Goal: Task Accomplishment & Management: Complete application form

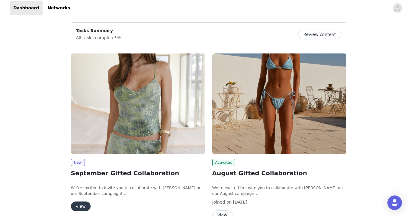
click at [75, 207] on button "View" at bounding box center [81, 206] width 20 height 10
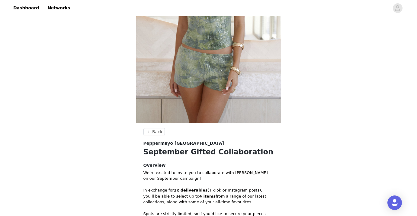
scroll to position [242, 0]
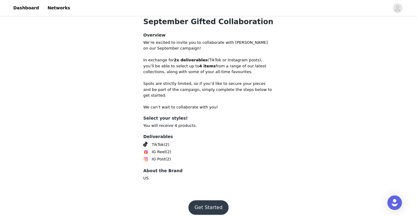
click at [205, 200] on button "Get Started" at bounding box center [208, 207] width 40 height 14
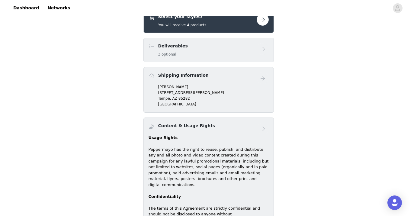
scroll to position [240, 0]
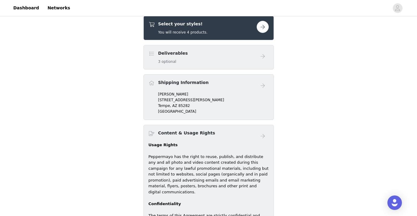
click at [258, 27] on button "button" at bounding box center [263, 27] width 12 height 12
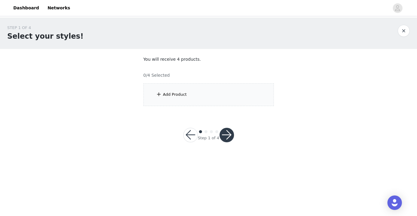
click at [189, 89] on div "Add Product" at bounding box center [208, 94] width 130 height 23
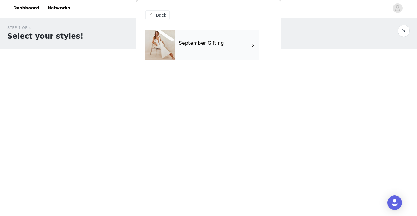
click at [197, 50] on div "September Gifting" at bounding box center [217, 45] width 84 height 30
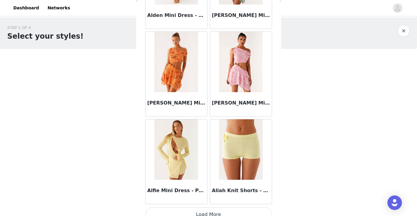
scroll to position [708, 0]
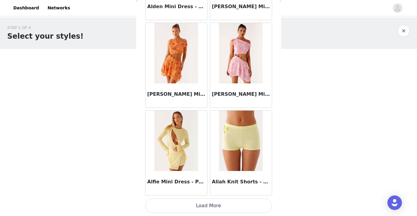
click at [192, 207] on button "Load More" at bounding box center [208, 205] width 127 height 14
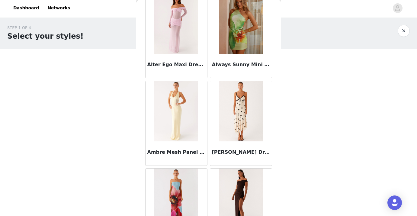
scroll to position [1584, 0]
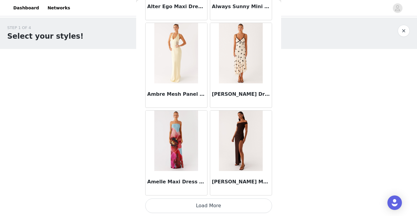
click at [201, 203] on button "Load More" at bounding box center [208, 205] width 127 height 14
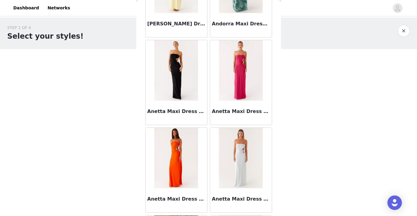
scroll to position [2460, 0]
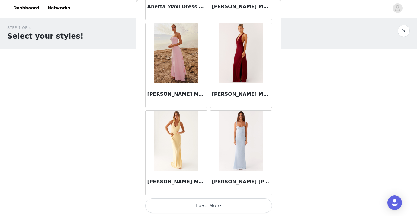
click at [202, 206] on button "Load More" at bounding box center [208, 205] width 127 height 14
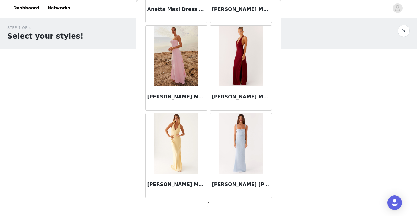
scroll to position [2457, 0]
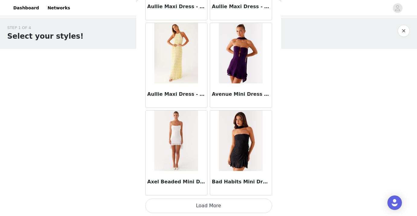
click at [208, 207] on button "Load More" at bounding box center [208, 205] width 127 height 14
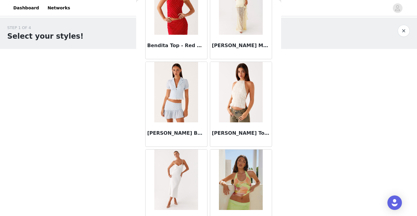
scroll to position [4212, 0]
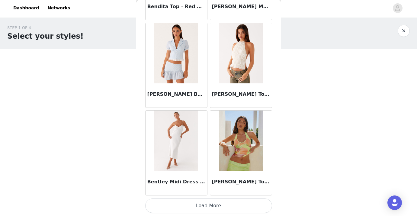
click at [200, 201] on button "Load More" at bounding box center [208, 205] width 127 height 14
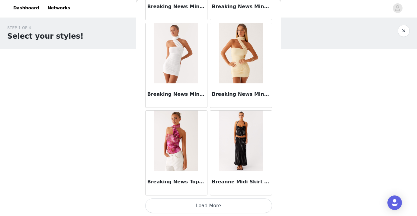
click at [202, 206] on button "Load More" at bounding box center [208, 205] width 127 height 14
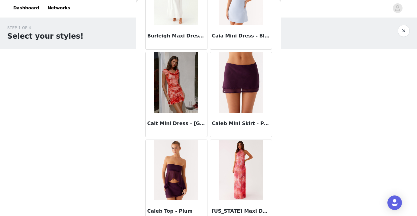
scroll to position [5963, 0]
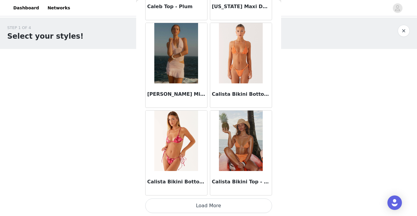
click at [196, 207] on button "Load More" at bounding box center [208, 205] width 127 height 14
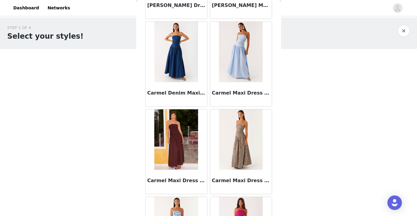
scroll to position [6839, 0]
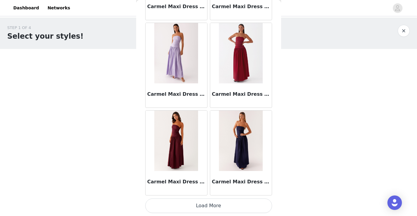
click at [215, 204] on button "Load More" at bounding box center [208, 205] width 127 height 14
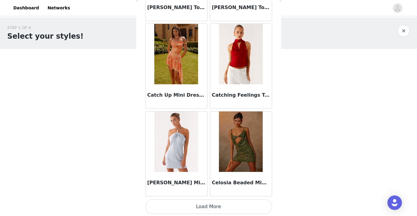
scroll to position [7715, 0]
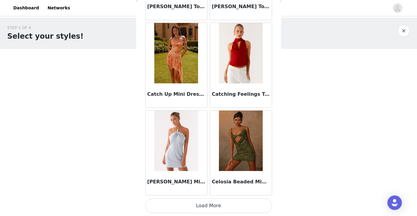
click at [203, 202] on button "Load More" at bounding box center [208, 205] width 127 height 14
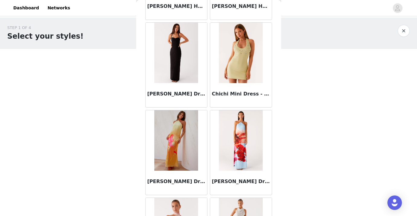
scroll to position [8591, 0]
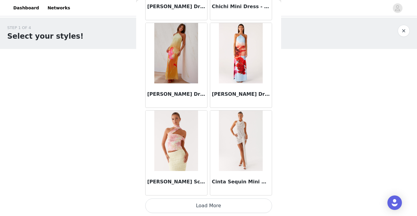
click at [206, 204] on button "Load More" at bounding box center [208, 205] width 127 height 14
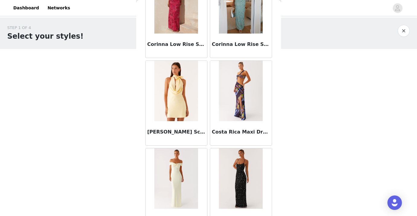
scroll to position [9467, 0]
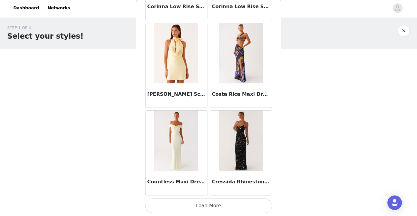
click at [208, 204] on button "Load More" at bounding box center [208, 205] width 127 height 14
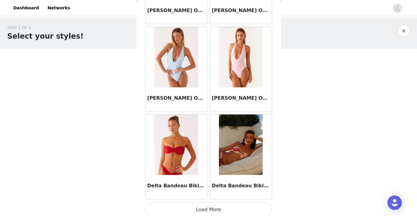
scroll to position [10342, 0]
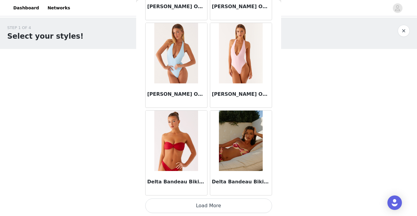
click at [210, 209] on button "Load More" at bounding box center [208, 205] width 127 height 14
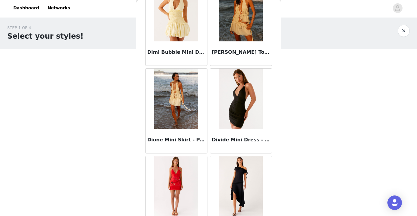
scroll to position [11218, 0]
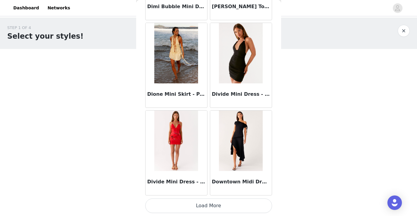
click at [195, 205] on button "Load More" at bounding box center [208, 205] width 127 height 14
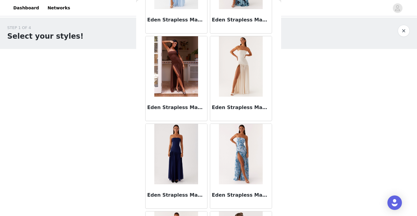
scroll to position [12094, 0]
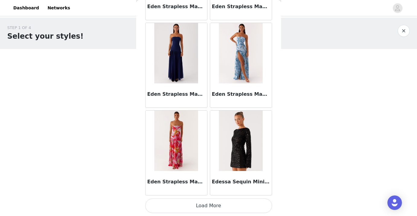
click at [201, 198] on button "Load More" at bounding box center [208, 205] width 127 height 14
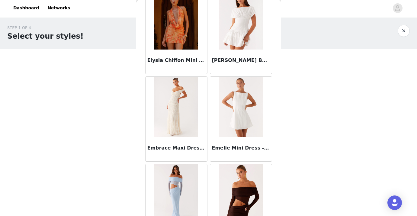
scroll to position [12970, 0]
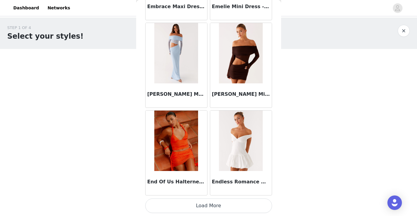
click at [194, 204] on button "Load More" at bounding box center [208, 205] width 127 height 14
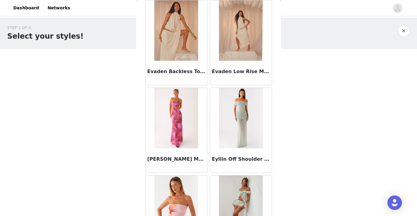
scroll to position [13846, 0]
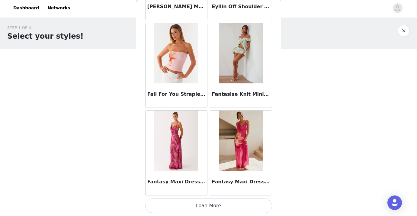
click at [206, 207] on button "Load More" at bounding box center [208, 205] width 127 height 14
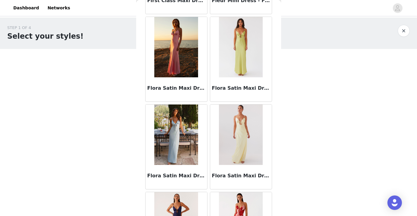
scroll to position [14722, 0]
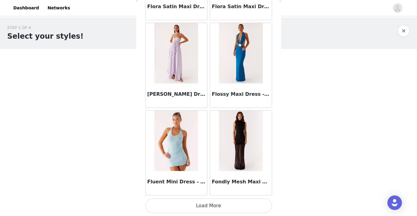
click at [200, 208] on button "Load More" at bounding box center [208, 205] width 127 height 14
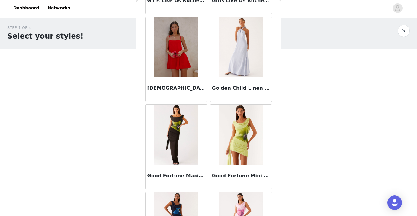
scroll to position [15597, 0]
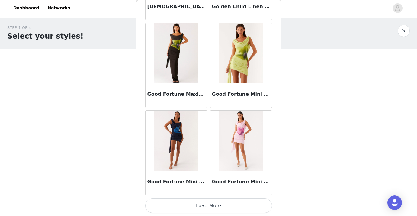
click at [209, 201] on button "Load More" at bounding box center [208, 205] width 127 height 14
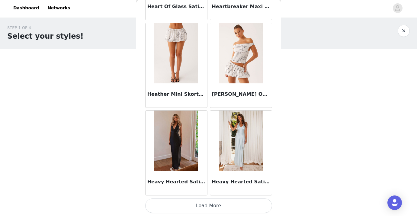
click at [204, 202] on button "Load More" at bounding box center [208, 205] width 127 height 14
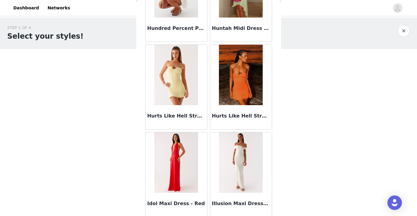
scroll to position [17349, 0]
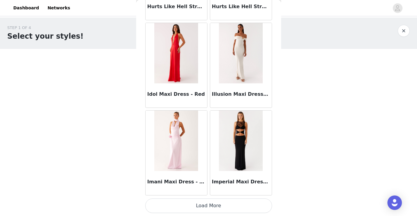
click at [208, 204] on button "Load More" at bounding box center [208, 205] width 127 height 14
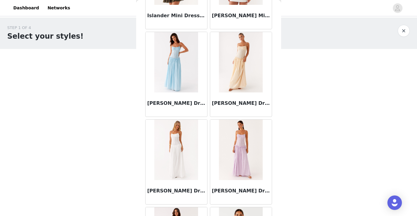
scroll to position [18225, 0]
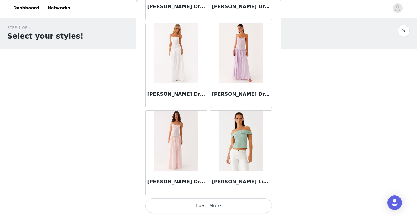
click at [209, 194] on div "[PERSON_NAME] Linen Top - Sage" at bounding box center [241, 153] width 65 height 88
click at [209, 201] on button "Load More" at bounding box center [208, 205] width 127 height 14
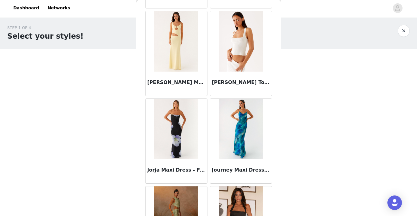
scroll to position [19101, 0]
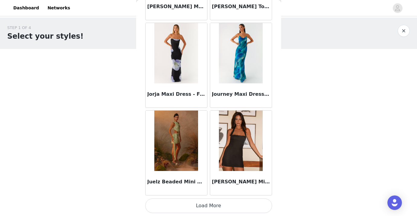
click at [204, 207] on button "Load More" at bounding box center [208, 205] width 127 height 14
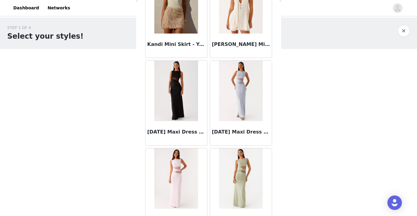
scroll to position [19976, 0]
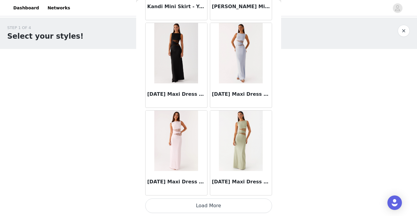
click at [218, 201] on button "Load More" at bounding box center [208, 205] width 127 height 14
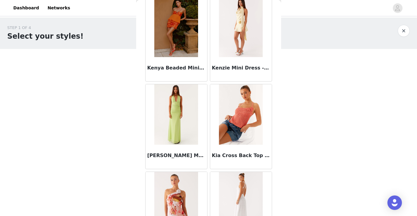
scroll to position [20852, 0]
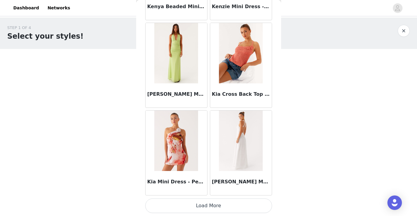
click at [212, 210] on button "Load More" at bounding box center [208, 205] width 127 height 14
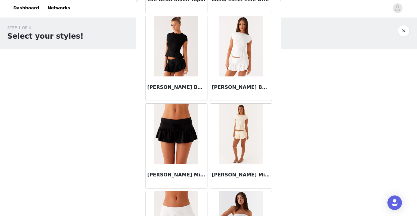
scroll to position [21728, 0]
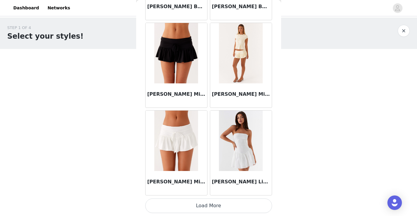
click at [212, 210] on button "Load More" at bounding box center [208, 205] width 127 height 14
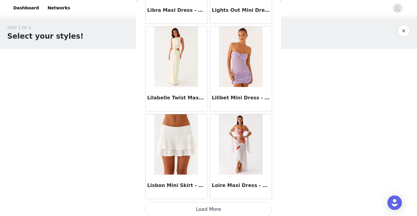
scroll to position [22604, 0]
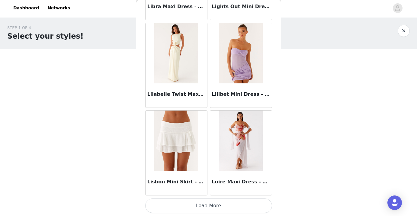
click at [199, 208] on button "Load More" at bounding box center [208, 205] width 127 height 14
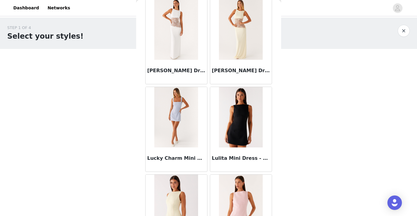
scroll to position [23480, 0]
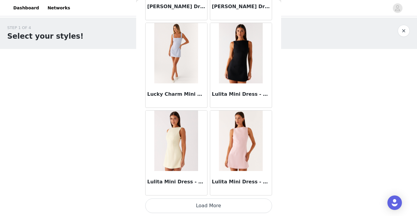
click at [223, 202] on button "Load More" at bounding box center [208, 205] width 127 height 14
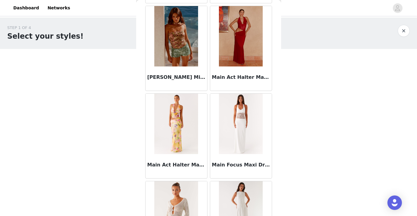
scroll to position [24356, 0]
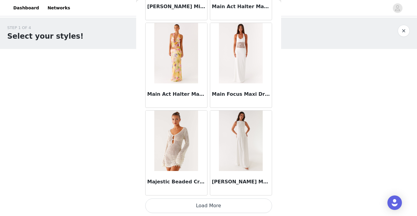
click at [216, 207] on button "Load More" at bounding box center [208, 205] width 127 height 14
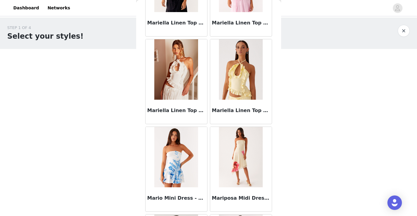
scroll to position [25231, 0]
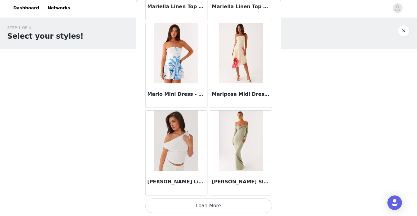
click at [219, 209] on button "Load More" at bounding box center [208, 205] width 127 height 14
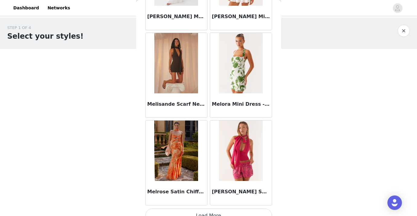
scroll to position [26107, 0]
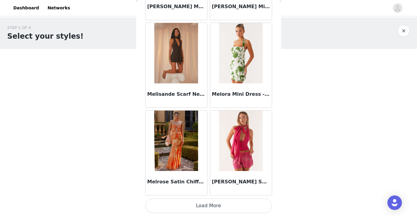
click at [207, 201] on button "Load More" at bounding box center [208, 205] width 127 height 14
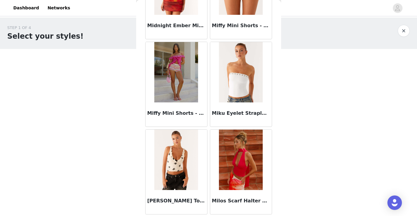
scroll to position [26541, 0]
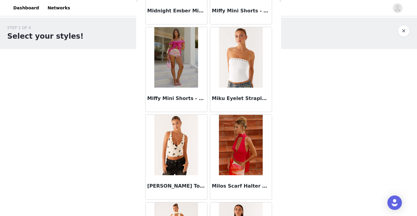
click at [238, 86] on img at bounding box center [241, 57] width 44 height 60
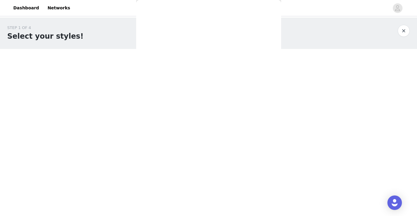
scroll to position [0, 0]
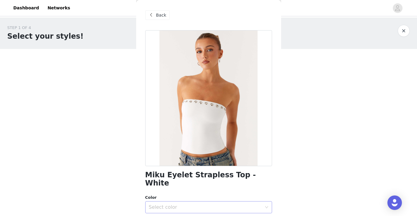
click at [193, 204] on div "Select color" at bounding box center [205, 207] width 113 height 6
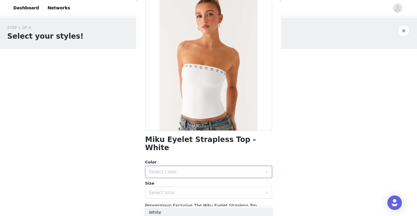
scroll to position [41, 0]
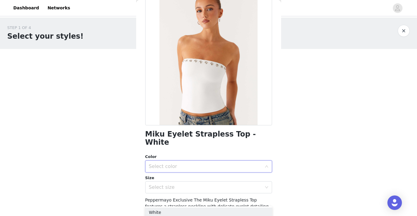
click at [180, 163] on div "Select color" at bounding box center [205, 166] width 113 height 6
click at [173, 163] on div "Select color" at bounding box center [205, 166] width 113 height 6
click at [172, 169] on li "White" at bounding box center [208, 172] width 127 height 10
click at [173, 184] on div "Select size" at bounding box center [205, 187] width 113 height 6
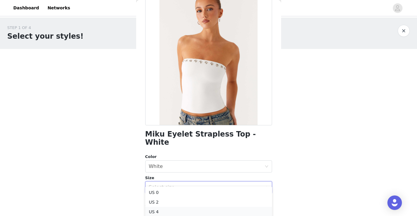
click at [170, 207] on li "US 4" at bounding box center [208, 212] width 127 height 10
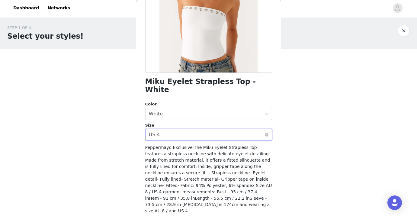
scroll to position [102, 0]
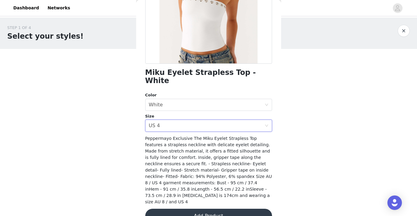
click at [175, 209] on button "Add Product" at bounding box center [208, 216] width 127 height 14
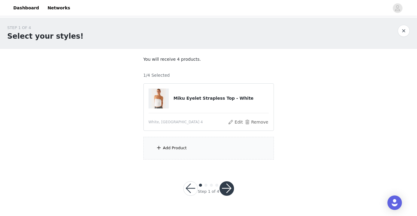
click at [172, 145] on div "Add Product" at bounding box center [175, 148] width 24 height 6
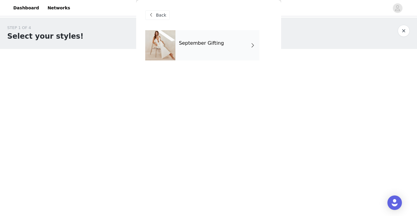
click at [196, 52] on div "September Gifting" at bounding box center [217, 45] width 84 height 30
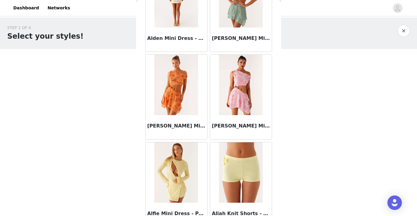
scroll to position [708, 0]
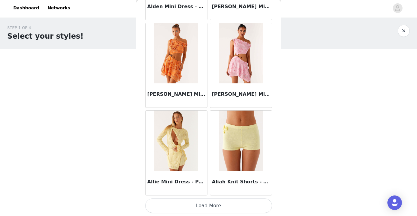
click at [190, 211] on button "Load More" at bounding box center [208, 205] width 127 height 14
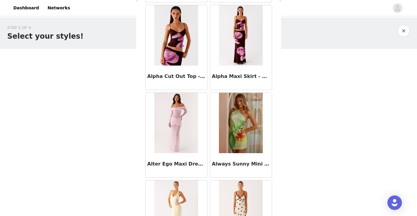
scroll to position [1584, 0]
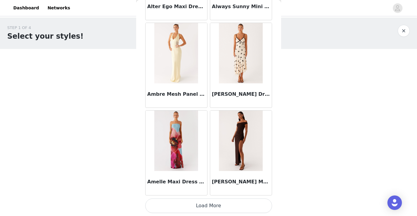
click at [216, 209] on button "Load More" at bounding box center [208, 205] width 127 height 14
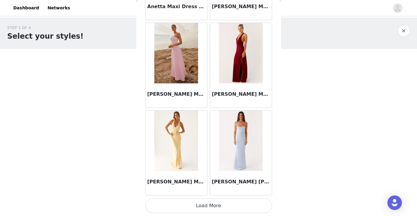
click at [206, 207] on button "Load More" at bounding box center [208, 205] width 127 height 14
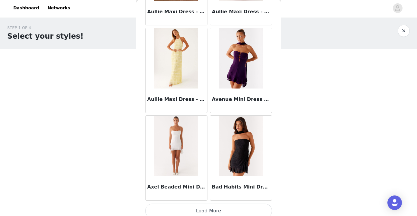
scroll to position [3336, 0]
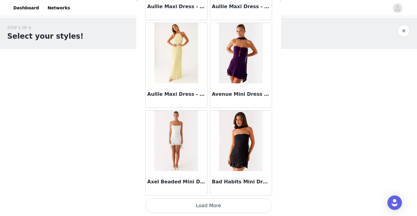
click at [207, 205] on button "Load More" at bounding box center [208, 205] width 127 height 14
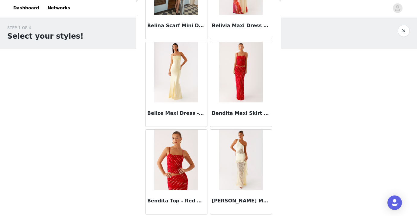
scroll to position [4212, 0]
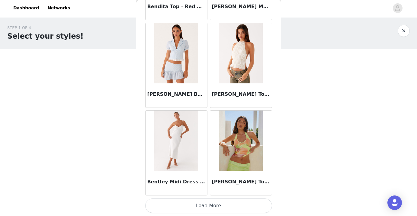
click at [195, 211] on button "Load More" at bounding box center [208, 205] width 127 height 14
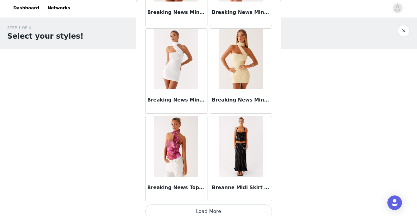
scroll to position [5087, 0]
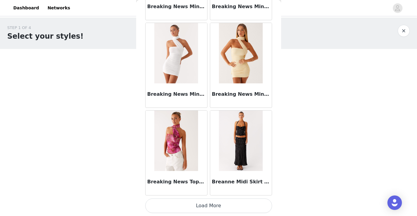
click at [201, 202] on button "Load More" at bounding box center [208, 205] width 127 height 14
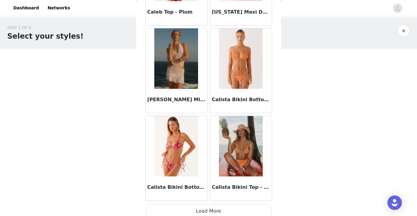
scroll to position [5963, 0]
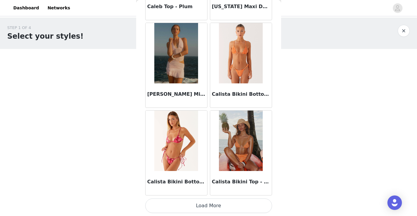
click at [208, 207] on button "Load More" at bounding box center [208, 205] width 127 height 14
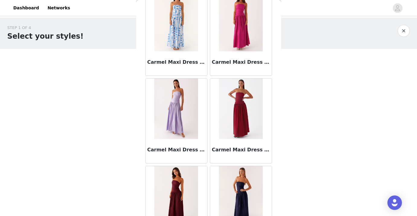
scroll to position [6839, 0]
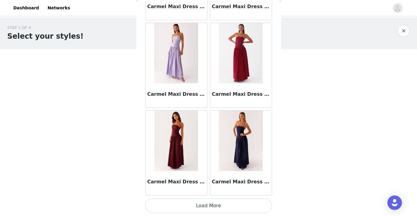
click at [209, 207] on button "Load More" at bounding box center [208, 205] width 127 height 14
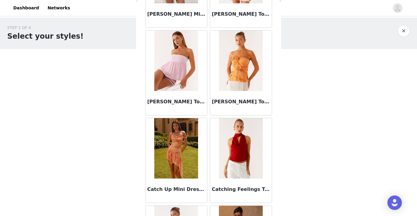
scroll to position [7715, 0]
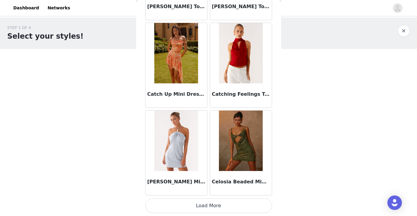
click at [225, 200] on button "Load More" at bounding box center [208, 205] width 127 height 14
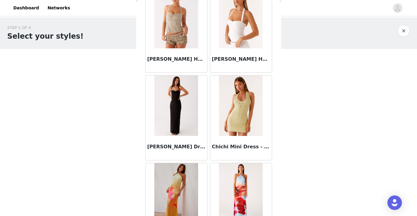
scroll to position [8591, 0]
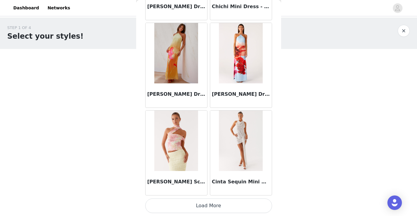
click at [207, 210] on button "Load More" at bounding box center [208, 205] width 127 height 14
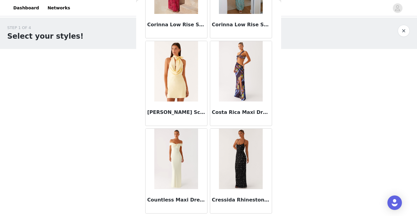
scroll to position [9467, 0]
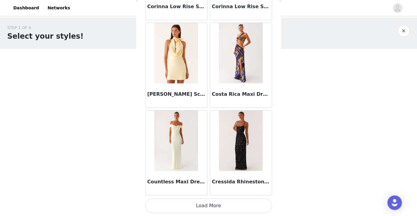
click at [221, 202] on button "Load More" at bounding box center [208, 205] width 127 height 14
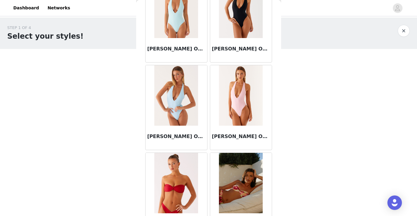
scroll to position [10342, 0]
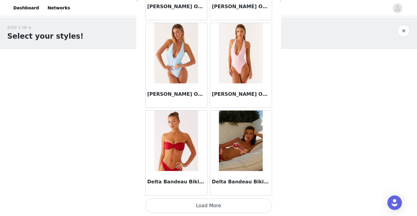
click at [199, 201] on button "Load More" at bounding box center [208, 205] width 127 height 14
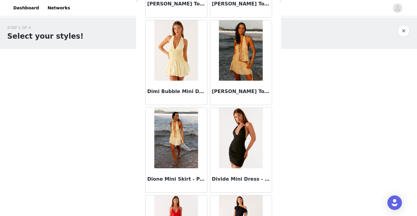
scroll to position [11218, 0]
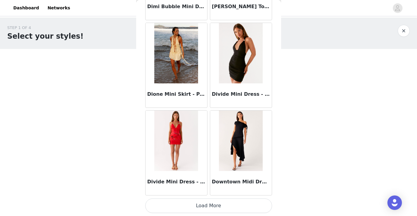
click at [206, 198] on button "Load More" at bounding box center [208, 205] width 127 height 14
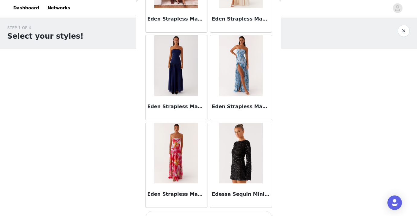
scroll to position [12094, 0]
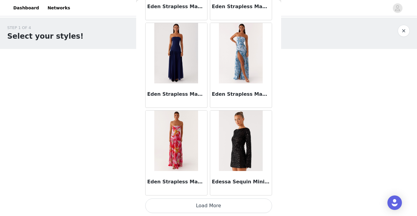
click at [212, 210] on button "Load More" at bounding box center [208, 205] width 127 height 14
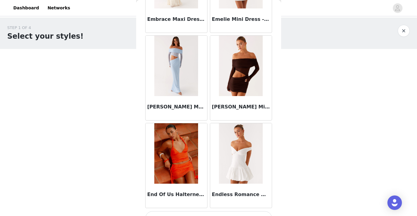
scroll to position [12970, 0]
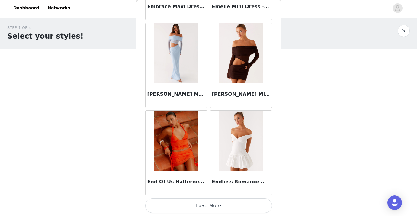
click at [205, 200] on button "Load More" at bounding box center [208, 205] width 127 height 14
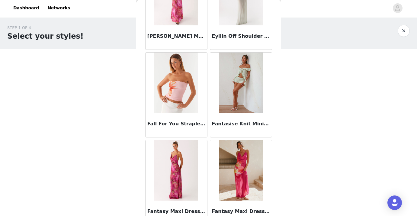
scroll to position [13846, 0]
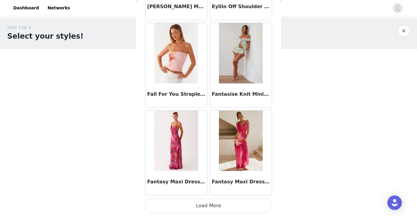
click at [206, 204] on button "Load More" at bounding box center [208, 205] width 127 height 14
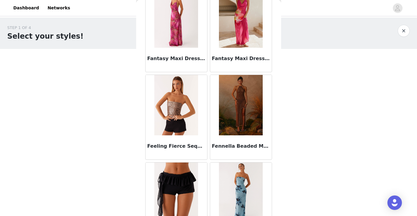
scroll to position [13980, 0]
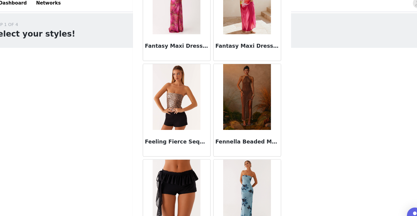
click at [185, 114] on img at bounding box center [176, 94] width 44 height 60
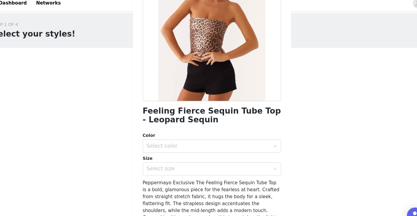
scroll to position [94, 0]
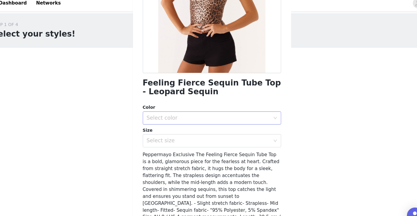
click at [193, 117] on div "Select color" at bounding box center [207, 113] width 116 height 11
click at [192, 127] on li "Leopard Sequin" at bounding box center [208, 126] width 127 height 10
click at [194, 136] on div "Select size" at bounding box center [205, 134] width 113 height 6
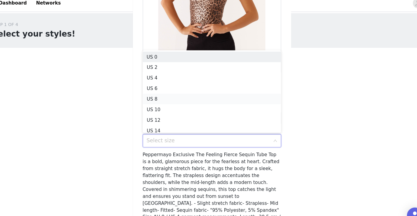
scroll to position [3, 0]
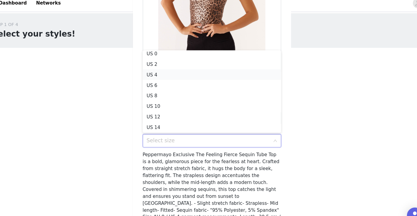
click at [184, 70] on li "US 4" at bounding box center [208, 74] width 127 height 10
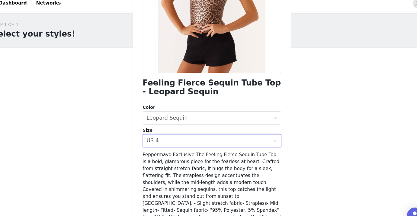
scroll to position [117, 0]
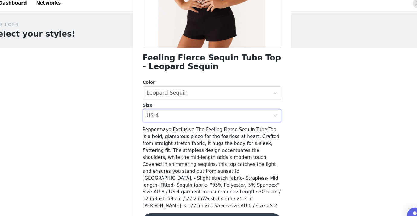
click at [189, 201] on button "Add Product" at bounding box center [208, 208] width 127 height 14
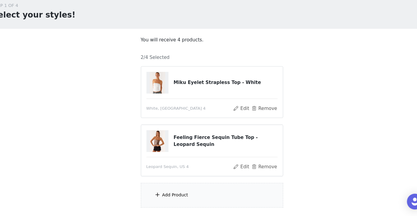
scroll to position [11, 0]
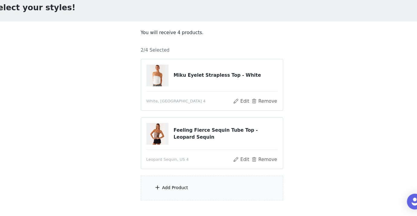
click at [182, 194] on div "Add Product" at bounding box center [208, 190] width 130 height 23
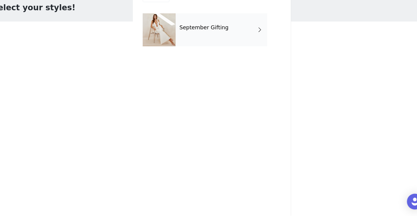
click at [209, 58] on div "September Gifting" at bounding box center [217, 45] width 84 height 30
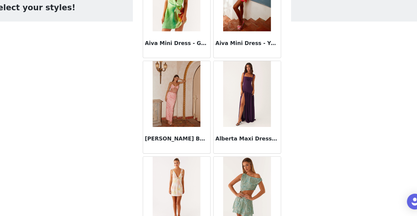
scroll to position [708, 0]
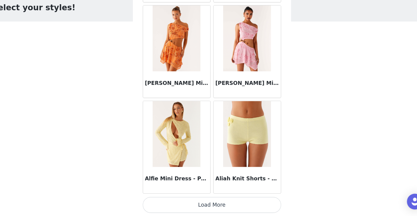
click at [220, 211] on button "Load More" at bounding box center [208, 205] width 127 height 14
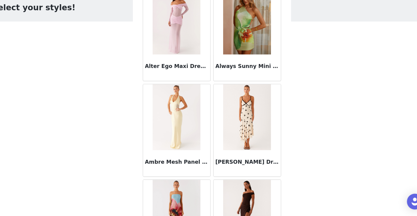
scroll to position [1584, 0]
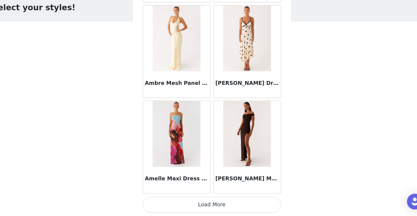
click at [201, 202] on button "Load More" at bounding box center [208, 205] width 127 height 14
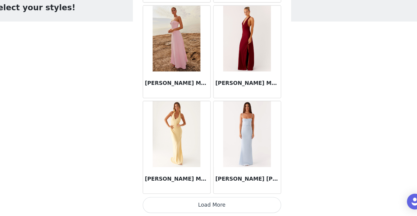
click at [208, 209] on button "Load More" at bounding box center [208, 205] width 127 height 14
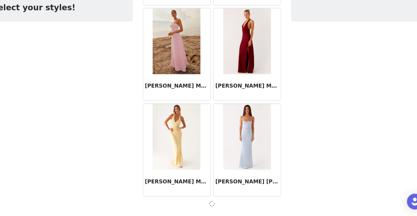
scroll to position [2457, 0]
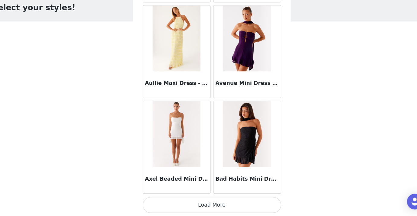
click at [215, 202] on button "Load More" at bounding box center [208, 205] width 127 height 14
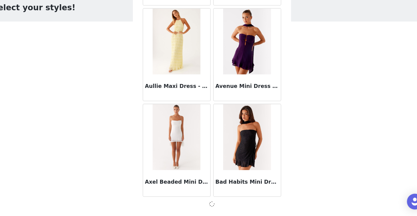
scroll to position [3333, 0]
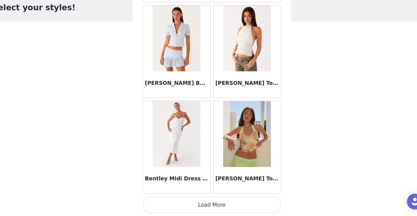
click at [206, 205] on button "Load More" at bounding box center [208, 205] width 127 height 14
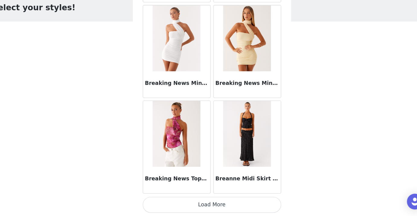
click at [207, 203] on button "Load More" at bounding box center [208, 205] width 127 height 14
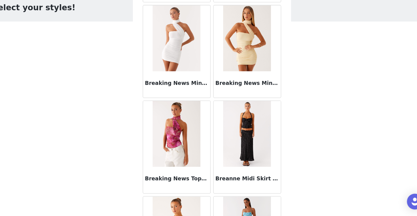
scroll to position [5963, 0]
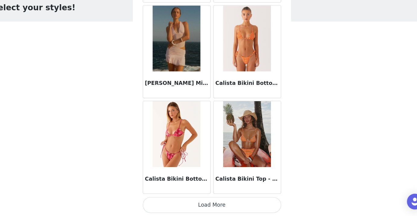
click at [212, 203] on button "Load More" at bounding box center [208, 205] width 127 height 14
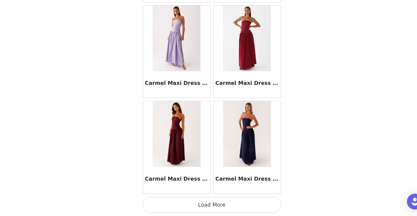
scroll to position [47, 0]
click at [204, 202] on button "Load More" at bounding box center [208, 205] width 127 height 14
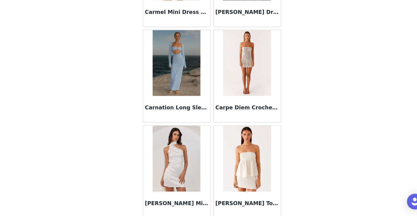
scroll to position [7715, 0]
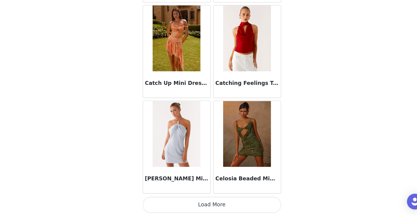
click at [204, 201] on button "Load More" at bounding box center [208, 205] width 127 height 14
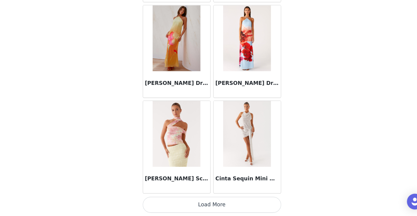
click at [211, 213] on button "Load More" at bounding box center [208, 205] width 127 height 14
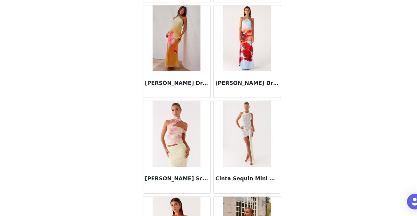
scroll to position [9467, 0]
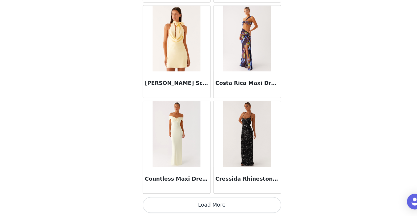
click at [208, 206] on button "Load More" at bounding box center [208, 205] width 127 height 14
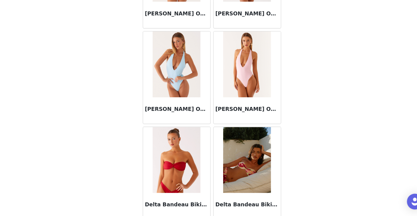
scroll to position [10342, 0]
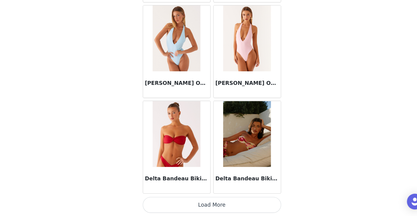
click at [197, 209] on button "Load More" at bounding box center [208, 205] width 127 height 14
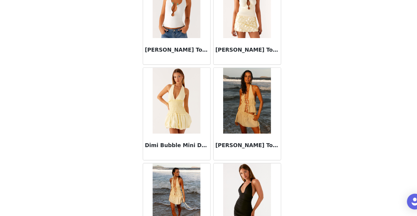
scroll to position [11218, 0]
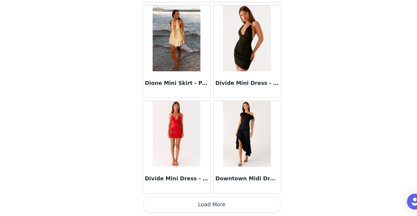
click at [208, 208] on button "Load More" at bounding box center [208, 205] width 127 height 14
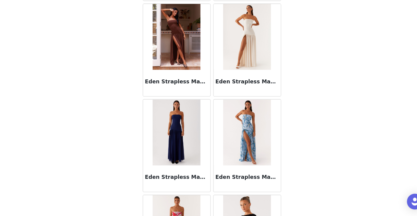
scroll to position [12094, 0]
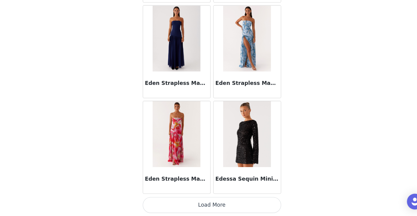
click at [194, 208] on button "Load More" at bounding box center [208, 205] width 127 height 14
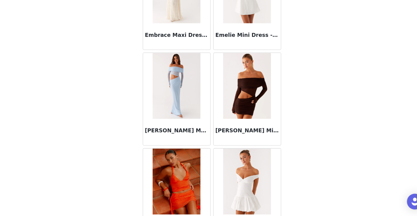
scroll to position [12970, 0]
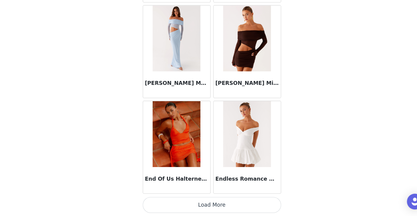
click at [199, 199] on button "Load More" at bounding box center [208, 205] width 127 height 14
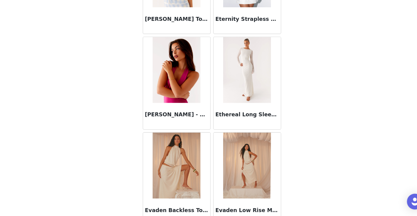
scroll to position [13846, 0]
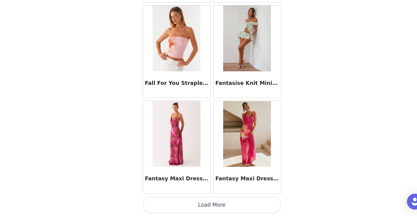
click at [213, 206] on button "Load More" at bounding box center [208, 205] width 127 height 14
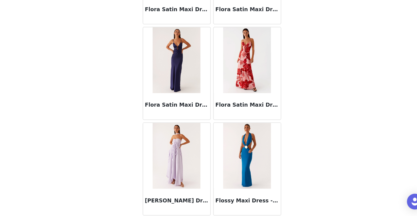
scroll to position [14722, 0]
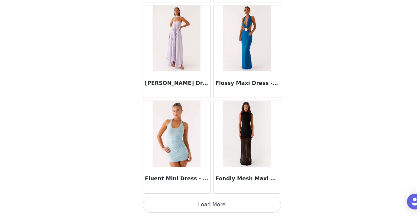
click at [212, 205] on button "Load More" at bounding box center [208, 205] width 127 height 14
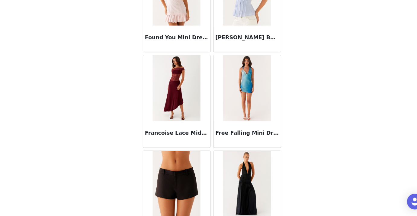
scroll to position [15030, 0]
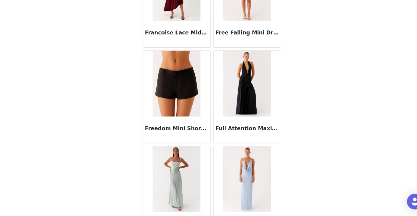
click at [172, 116] on img at bounding box center [176, 94] width 44 height 60
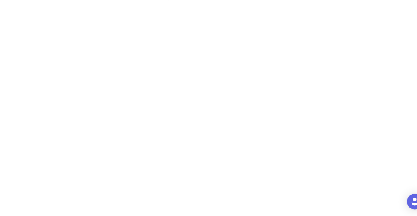
scroll to position [0, 0]
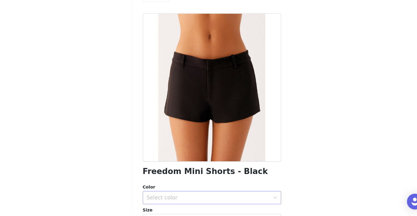
click at [202, 195] on div "Select color" at bounding box center [207, 198] width 116 height 11
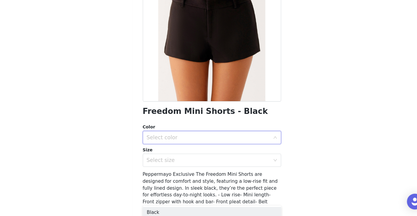
scroll to position [67, 0]
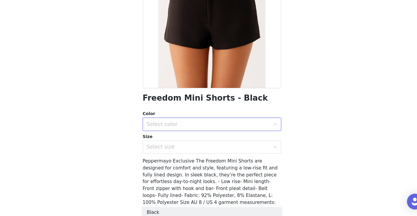
click at [173, 134] on div "Select color" at bounding box center [207, 131] width 116 height 11
click at [170, 132] on div "Select color" at bounding box center [205, 132] width 113 height 6
click at [172, 144] on li "Black" at bounding box center [208, 145] width 127 height 10
click at [176, 156] on div "Select size" at bounding box center [207, 152] width 116 height 11
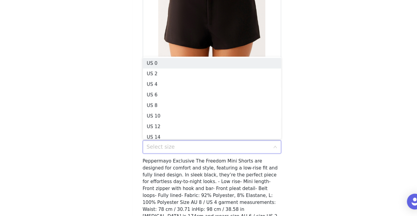
drag, startPoint x: 176, startPoint y: 157, endPoint x: 176, endPoint y: 146, distance: 10.6
click at [176, 146] on div "Select size" at bounding box center [208, 152] width 127 height 12
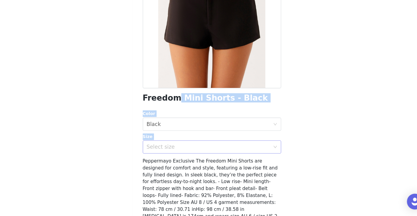
drag, startPoint x: 174, startPoint y: 104, endPoint x: 175, endPoint y: 153, distance: 49.5
click at [175, 153] on div "Freedom Mini Shorts - Black Color Select color Black Size Select size Peppermay…" at bounding box center [208, 104] width 127 height 282
click at [175, 153] on div "Select size" at bounding box center [205, 152] width 113 height 6
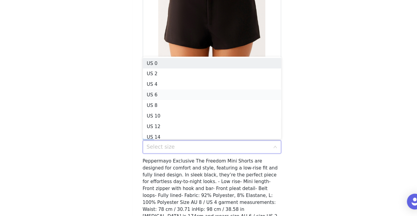
scroll to position [3, 0]
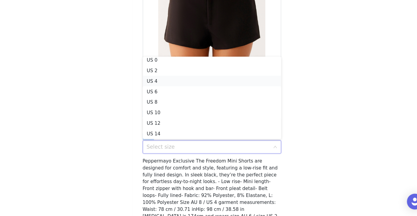
click at [178, 91] on li "US 4" at bounding box center [208, 92] width 127 height 10
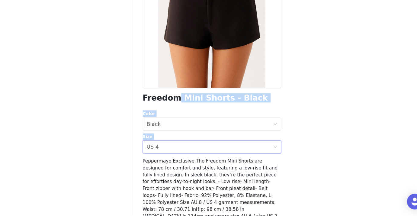
scroll to position [90, 0]
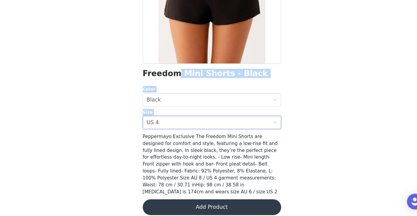
click at [191, 203] on button "Add Product" at bounding box center [208, 208] width 127 height 14
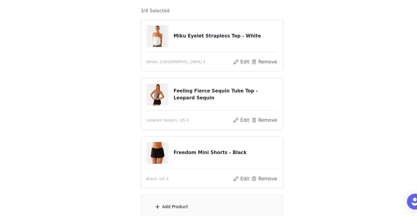
click at [174, 208] on div "Add Product" at bounding box center [175, 207] width 24 height 6
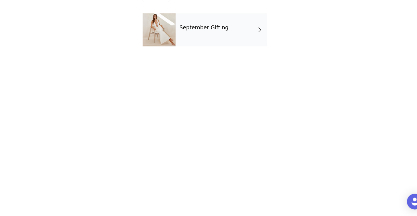
click at [173, 35] on div at bounding box center [160, 45] width 30 height 30
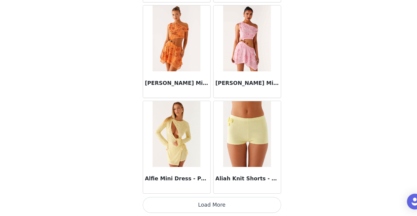
scroll to position [62, 0]
click at [192, 206] on button "Load More" at bounding box center [208, 205] width 127 height 14
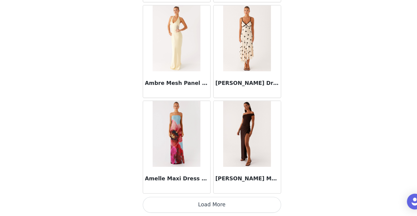
scroll to position [73, 0]
click at [193, 207] on button "Load More" at bounding box center [208, 205] width 127 height 14
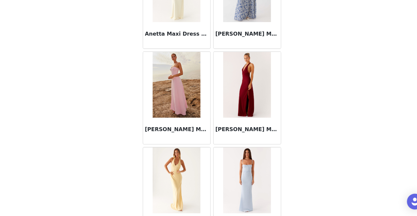
scroll to position [2460, 0]
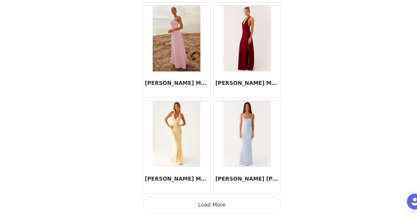
click at [214, 206] on button "Load More" at bounding box center [208, 205] width 127 height 14
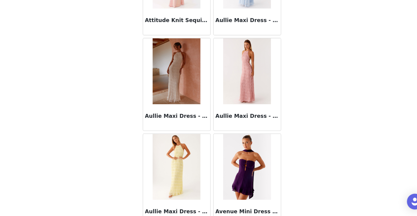
scroll to position [3336, 0]
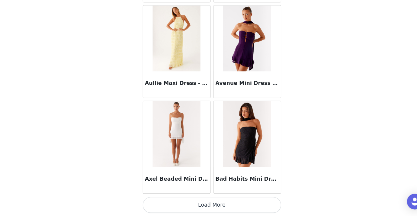
click at [207, 206] on button "Load More" at bounding box center [208, 205] width 127 height 14
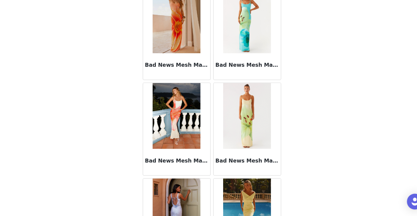
scroll to position [4212, 0]
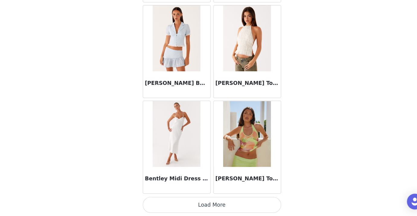
click at [207, 208] on button "Load More" at bounding box center [208, 205] width 127 height 14
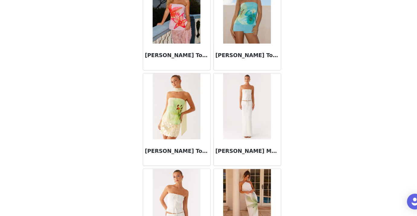
scroll to position [5087, 0]
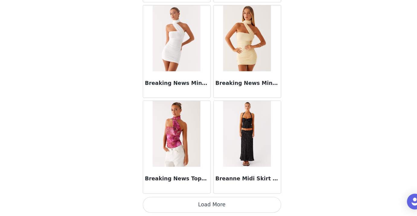
click at [205, 202] on button "Load More" at bounding box center [208, 205] width 127 height 14
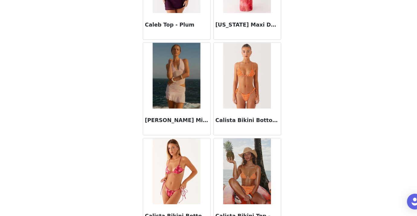
scroll to position [5963, 0]
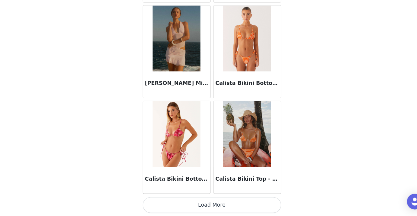
click at [210, 205] on button "Load More" at bounding box center [208, 205] width 127 height 14
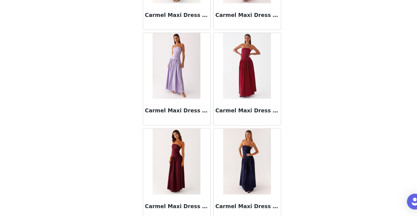
scroll to position [6839, 0]
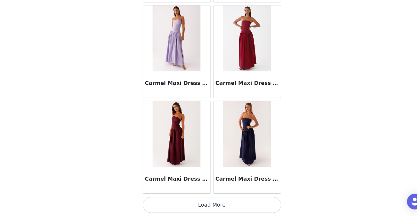
click at [204, 201] on button "Load More" at bounding box center [208, 205] width 127 height 14
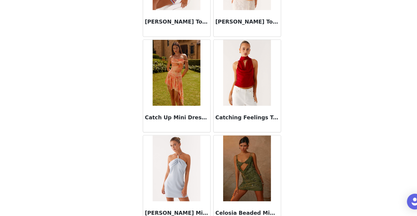
scroll to position [7715, 0]
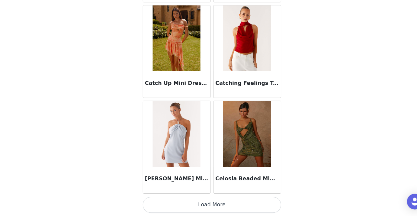
click at [203, 203] on button "Load More" at bounding box center [208, 205] width 127 height 14
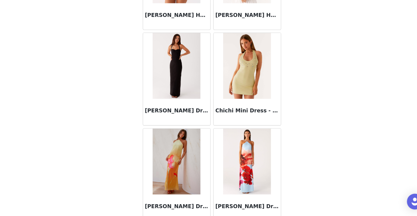
scroll to position [8591, 0]
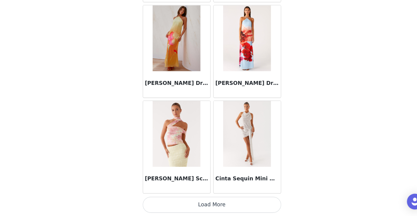
click at [199, 204] on button "Load More" at bounding box center [208, 205] width 127 height 14
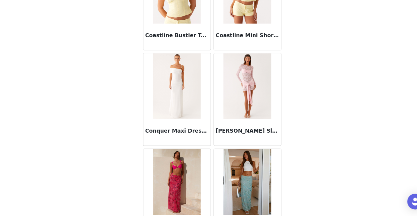
scroll to position [9467, 0]
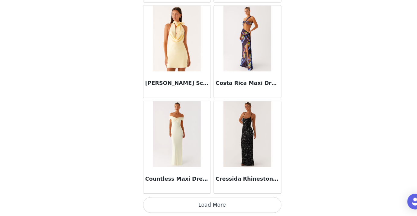
click at [217, 202] on button "Load More" at bounding box center [208, 205] width 127 height 14
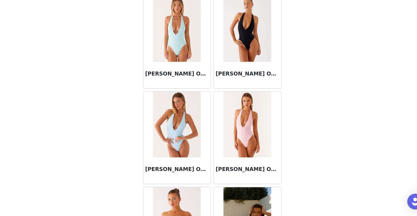
scroll to position [10342, 0]
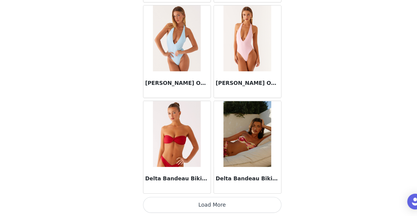
click at [208, 204] on button "Load More" at bounding box center [208, 205] width 127 height 14
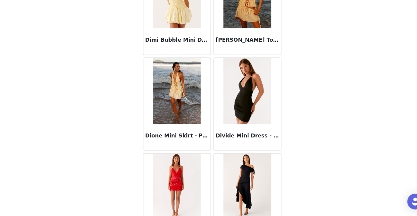
scroll to position [11218, 0]
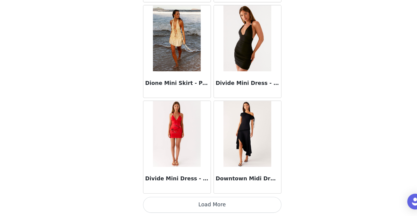
click at [204, 204] on button "Load More" at bounding box center [208, 205] width 127 height 14
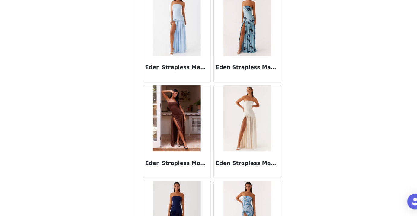
scroll to position [12094, 0]
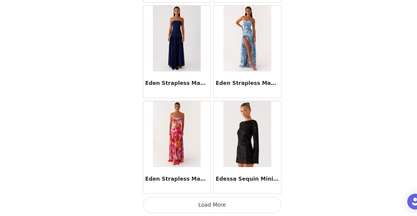
click at [209, 204] on button "Load More" at bounding box center [208, 205] width 127 height 14
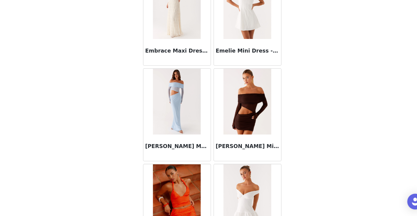
scroll to position [12970, 0]
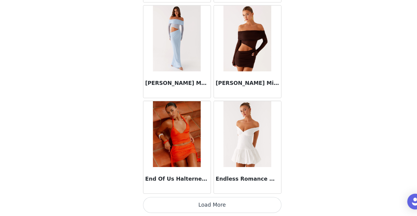
click at [208, 209] on button "Load More" at bounding box center [208, 205] width 127 height 14
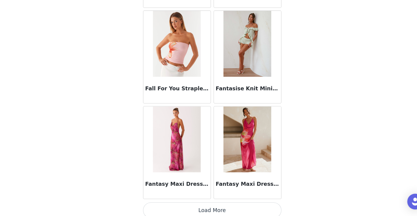
scroll to position [13846, 0]
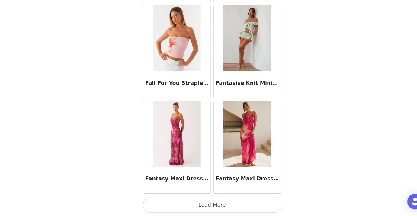
click at [204, 207] on button "Load More" at bounding box center [208, 205] width 127 height 14
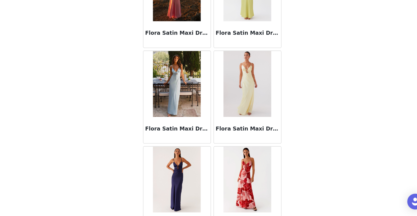
scroll to position [14722, 0]
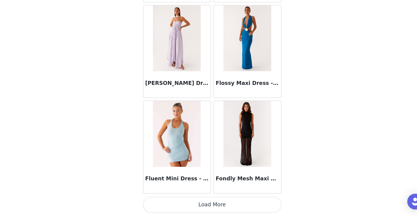
click at [205, 210] on button "Load More" at bounding box center [208, 205] width 127 height 14
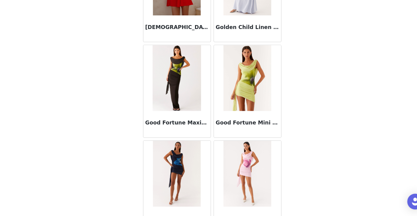
scroll to position [15597, 0]
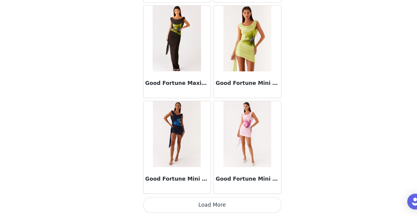
click at [207, 201] on button "Load More" at bounding box center [208, 205] width 127 height 14
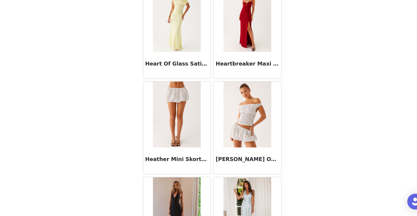
scroll to position [16473, 0]
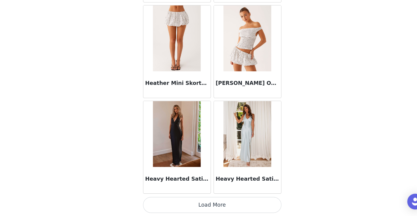
click at [210, 200] on button "Load More" at bounding box center [208, 205] width 127 height 14
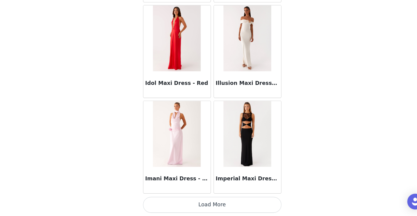
click at [207, 208] on button "Load More" at bounding box center [208, 205] width 127 height 14
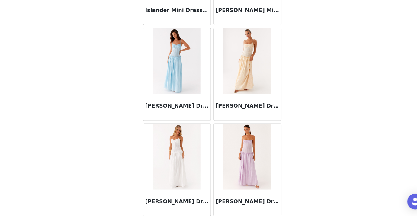
scroll to position [18225, 0]
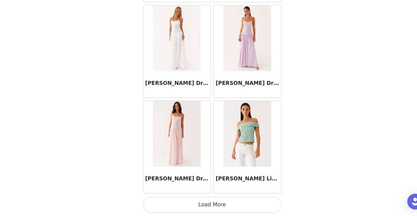
click at [204, 200] on button "Load More" at bounding box center [208, 205] width 127 height 14
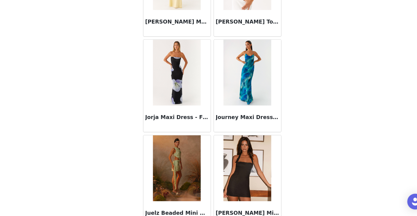
scroll to position [19101, 0]
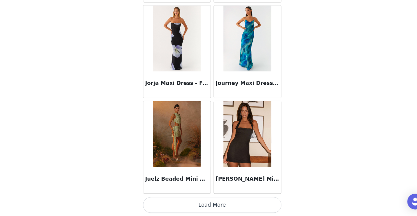
click at [203, 206] on button "Load More" at bounding box center [208, 205] width 127 height 14
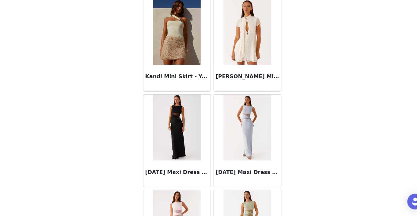
scroll to position [19976, 0]
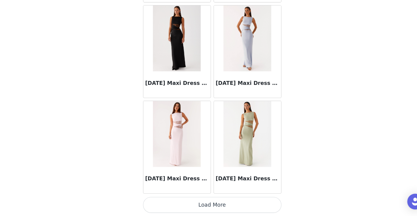
click at [202, 211] on button "Load More" at bounding box center [208, 205] width 127 height 14
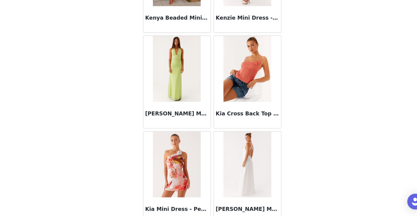
scroll to position [20852, 0]
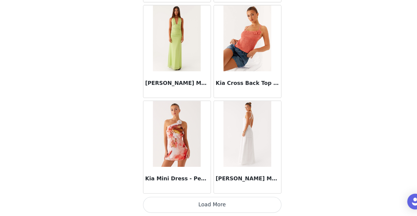
click at [216, 205] on button "Load More" at bounding box center [208, 205] width 127 height 14
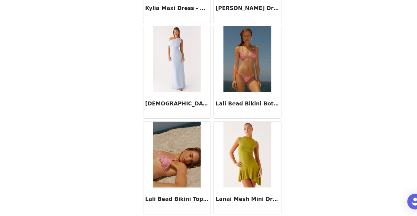
scroll to position [21728, 0]
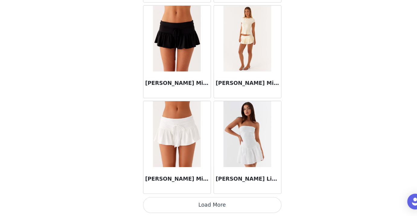
click at [206, 204] on button "Load More" at bounding box center [208, 205] width 127 height 14
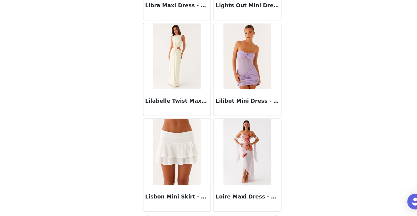
scroll to position [22604, 0]
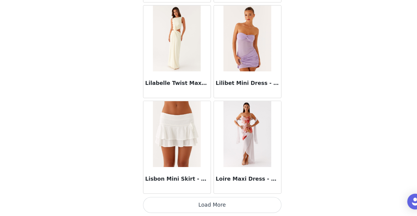
click at [202, 207] on button "Load More" at bounding box center [208, 205] width 127 height 14
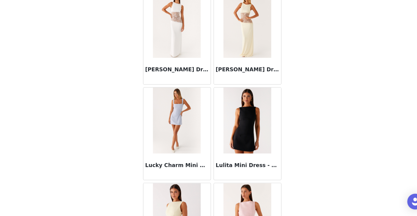
scroll to position [23480, 0]
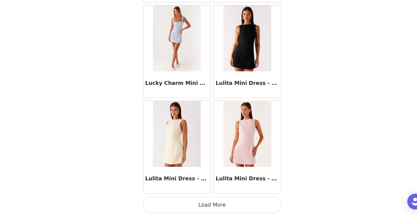
click at [204, 205] on button "Load More" at bounding box center [208, 205] width 127 height 14
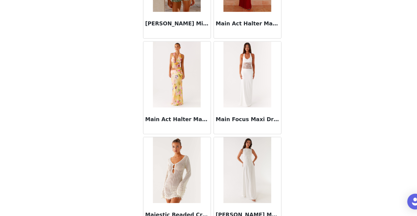
scroll to position [24356, 0]
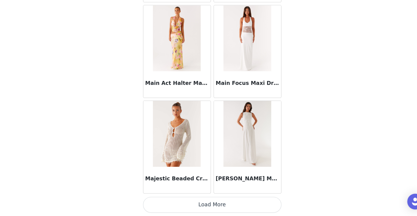
click at [210, 212] on button "Load More" at bounding box center [208, 205] width 127 height 14
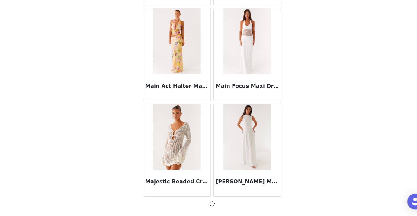
scroll to position [24353, 0]
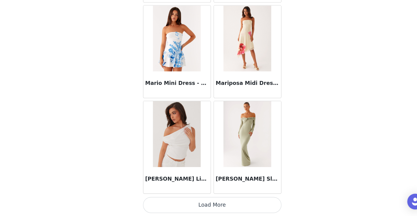
click at [212, 207] on button "Load More" at bounding box center [208, 205] width 127 height 14
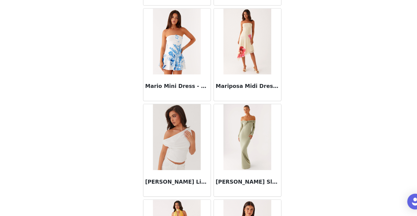
scroll to position [25231, 0]
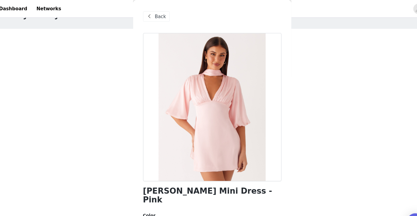
scroll to position [0, 0]
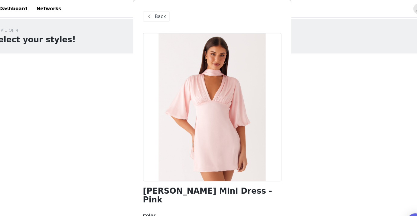
click at [153, 12] on span at bounding box center [151, 14] width 7 height 7
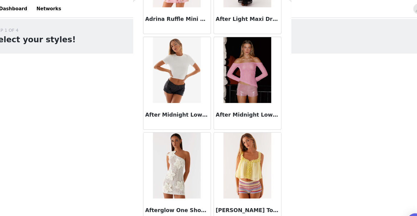
scroll to position [250, 0]
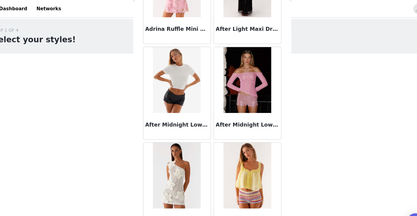
click at [193, 111] on h3 "After Midnight Low Rise Sequin Mini Shorts - Black" at bounding box center [176, 114] width 58 height 7
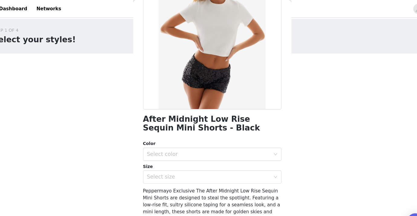
scroll to position [101, 0]
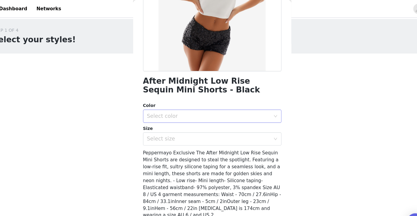
click at [194, 106] on div "Select color" at bounding box center [205, 106] width 113 height 6
click at [191, 124] on li "Black" at bounding box center [208, 119] width 127 height 10
click at [190, 134] on div "After Midnight Low Rise Sequin Mini Shorts - Black Color Select color Black Siz…" at bounding box center [208, 77] width 127 height 296
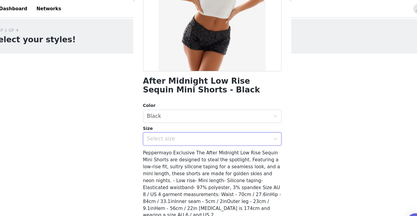
click at [188, 132] on div "Select size" at bounding box center [207, 126] width 116 height 11
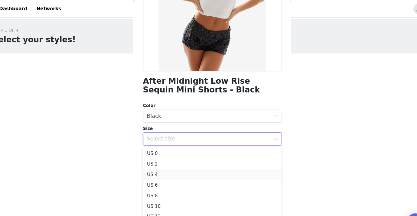
click at [179, 164] on li "US 4" at bounding box center [208, 160] width 127 height 10
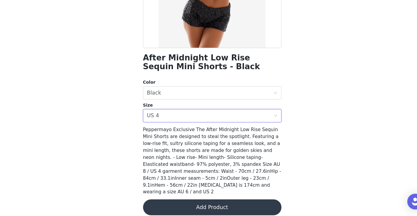
click at [192, 202] on button "Add Product" at bounding box center [208, 208] width 127 height 14
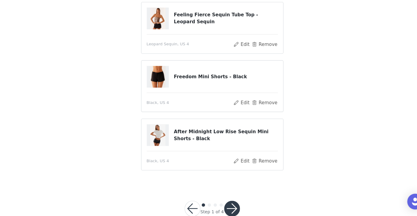
click at [227, 204] on button "button" at bounding box center [227, 209] width 14 height 14
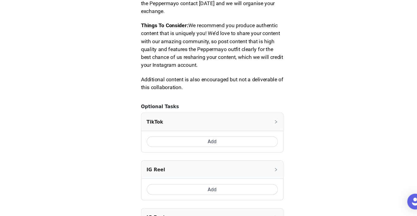
scroll to position [372, 0]
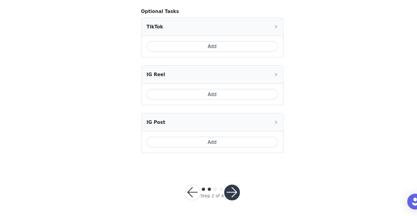
click at [213, 61] on button "Add" at bounding box center [209, 61] width 120 height 10
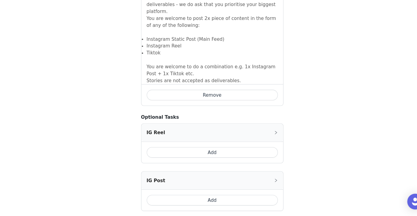
scroll to position [480, 0]
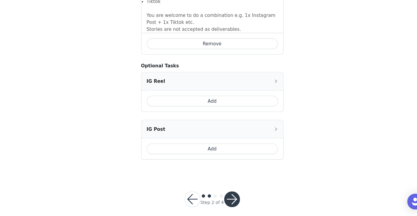
click at [228, 193] on button "button" at bounding box center [227, 200] width 14 height 14
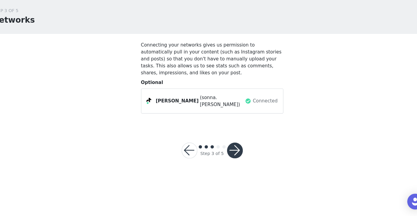
click at [226, 153] on button "button" at bounding box center [229, 156] width 14 height 14
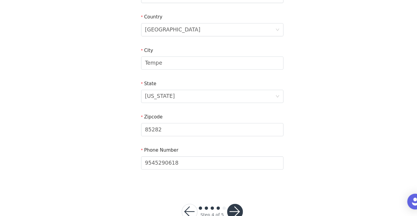
scroll to position [196, 0]
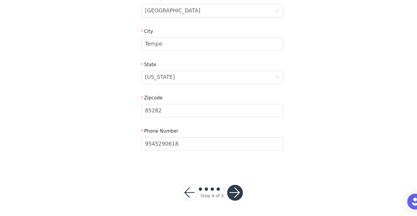
click at [227, 192] on button "button" at bounding box center [229, 194] width 14 height 14
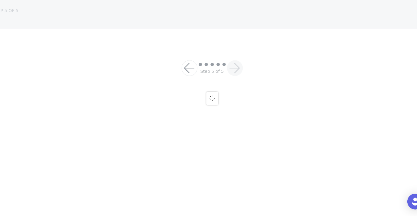
scroll to position [63, 0]
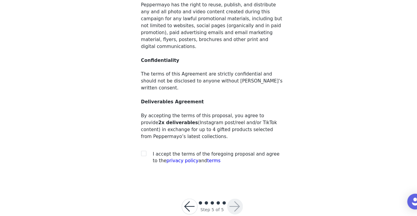
click at [149, 156] on div at bounding box center [147, 159] width 8 height 6
click at [141, 144] on section "You must agree to these content rights in order to participate Usage Rights Pep…" at bounding box center [208, 86] width 145 height 200
click at [145, 156] on input "checkbox" at bounding box center [145, 158] width 4 height 4
checkbox input "true"
click at [229, 200] on button "button" at bounding box center [229, 207] width 14 height 14
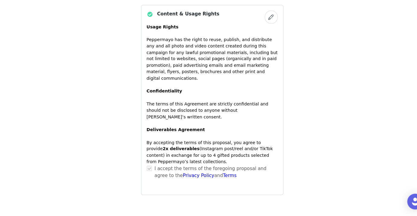
scroll to position [533, 0]
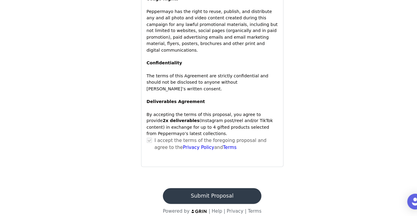
click at [230, 183] on footer "Submit Proposal Powered by | Help | Privacy | Terms" at bounding box center [208, 202] width 105 height 39
click at [231, 191] on button "Submit Proposal" at bounding box center [208, 197] width 90 height 14
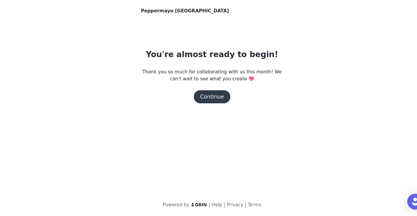
scroll to position [0, 0]
drag, startPoint x: 214, startPoint y: 118, endPoint x: 213, endPoint y: 109, distance: 9.4
click at [213, 109] on section "Peppermayo USA You're almost ready to begin! Thank you so much for collaboratin…" at bounding box center [208, 78] width 145 height 107
click at [213, 109] on button "Continue" at bounding box center [209, 107] width 34 height 12
